Goal: Manage account settings

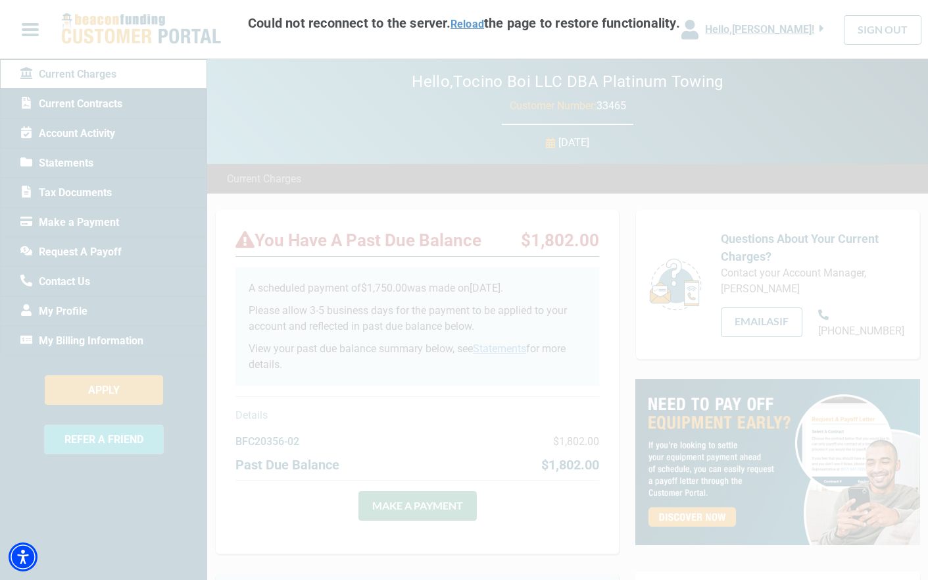
scroll to position [69, 0]
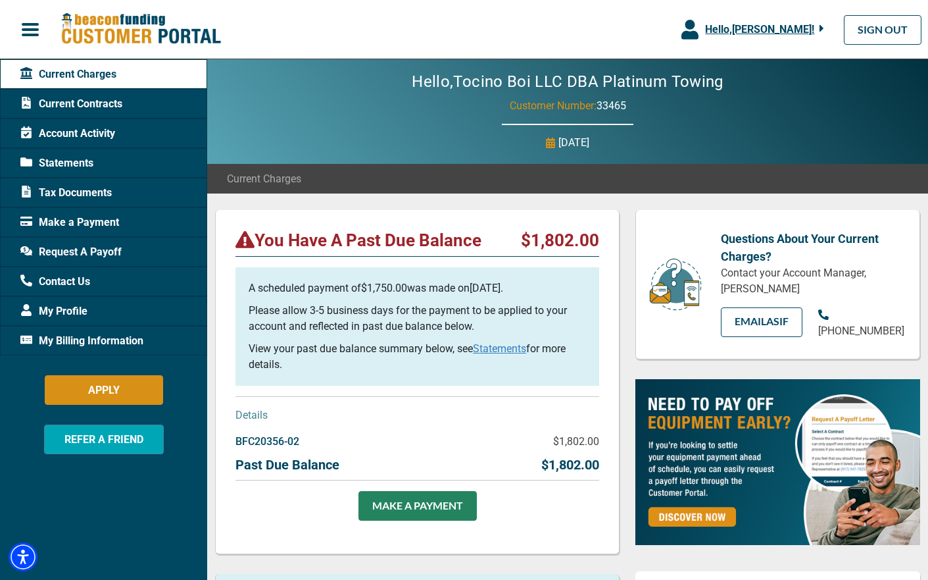
click at [780, 70] on div "Hello, Tocino Boi LLC DBA Platinum Towing Customer Number: 33465 [DATE]" at bounding box center [567, 111] width 721 height 105
click at [652, 23] on div "Hello, [PERSON_NAME] ! [PERSON_NAME] Tocino Boi LLC DBA Platinum Towing Manage …" at bounding box center [464, 29] width 928 height 49
